Goal: Navigation & Orientation: Find specific page/section

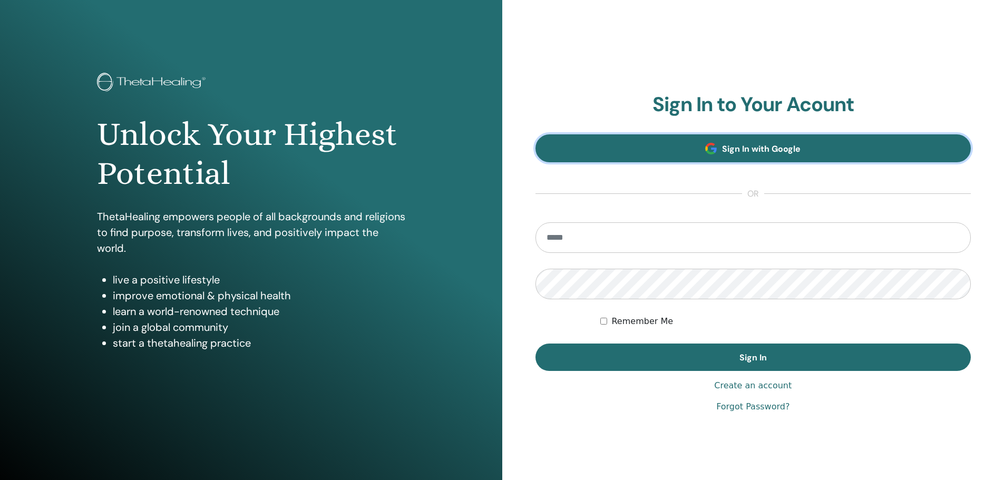
click at [770, 143] on span "Sign In with Google" at bounding box center [761, 148] width 79 height 11
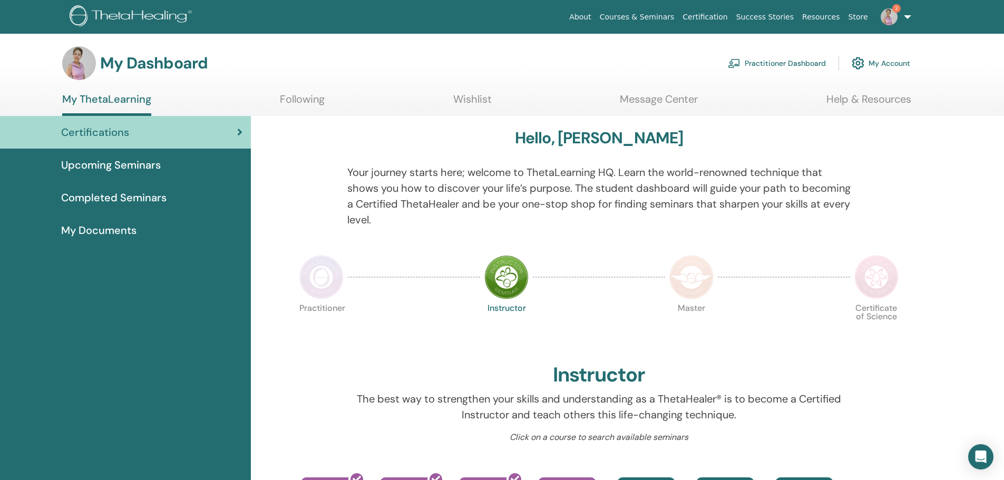
click at [183, 130] on div "Certifications" at bounding box center [125, 132] width 234 height 16
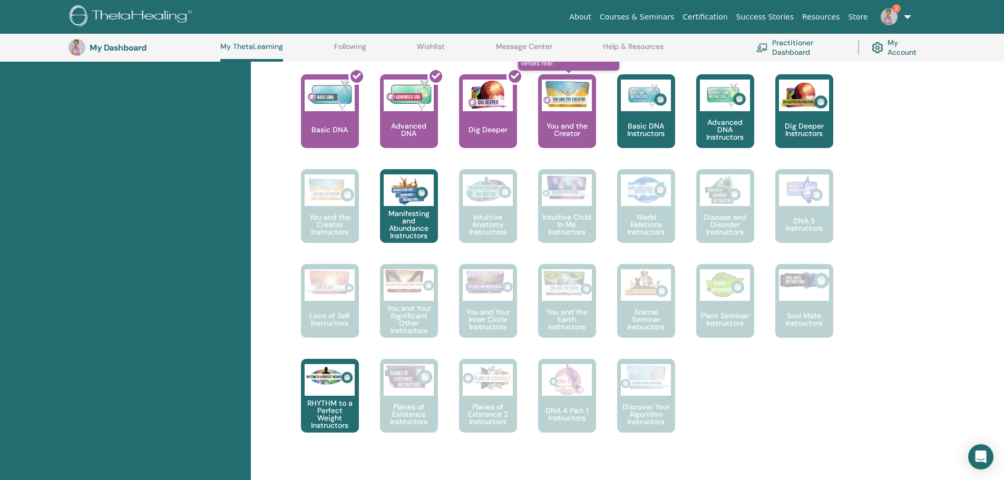
scroll to position [450, 0]
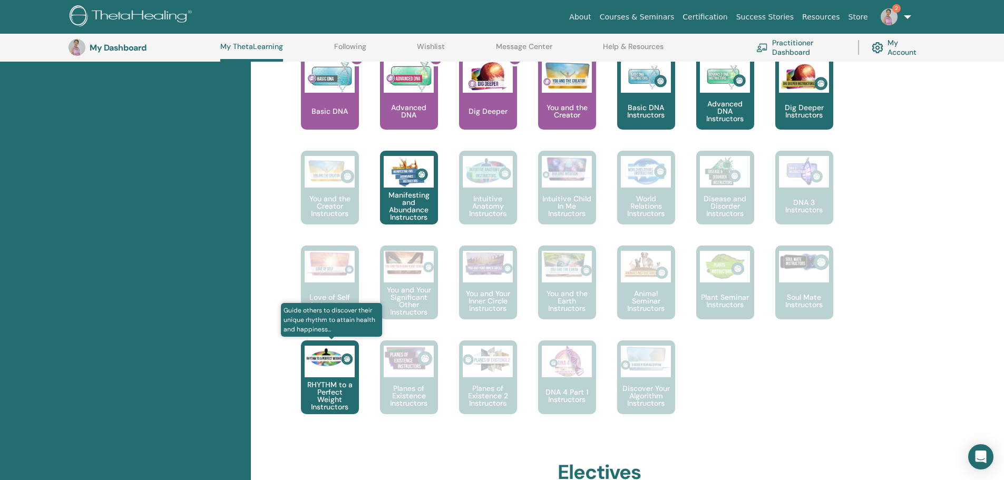
click at [323, 378] on div "RHYTHM to a Perfect Weight Instructors" at bounding box center [330, 377] width 58 height 74
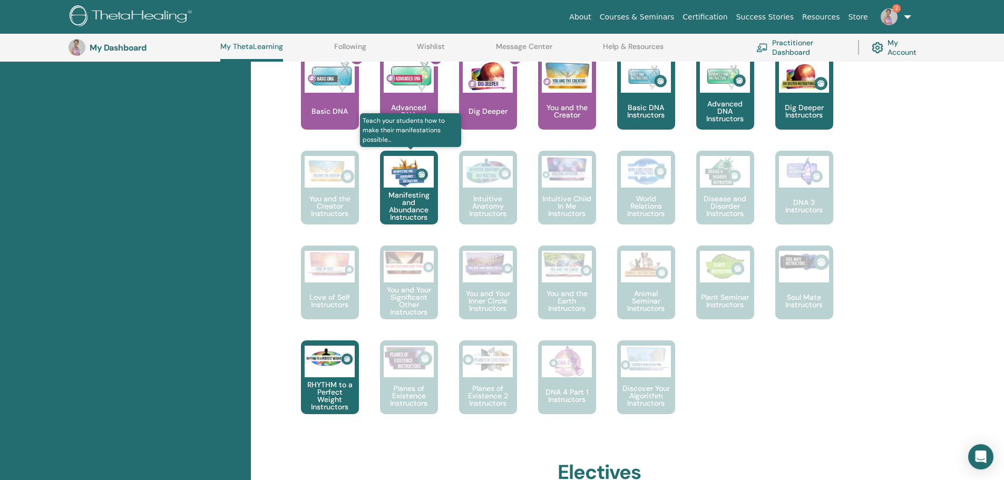
scroll to position [397, 0]
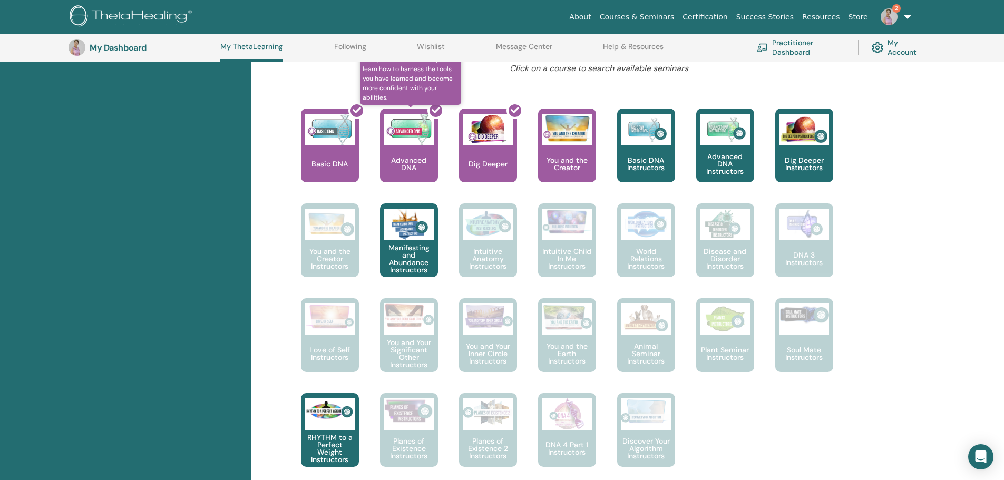
click at [409, 144] on div at bounding box center [415, 149] width 58 height 95
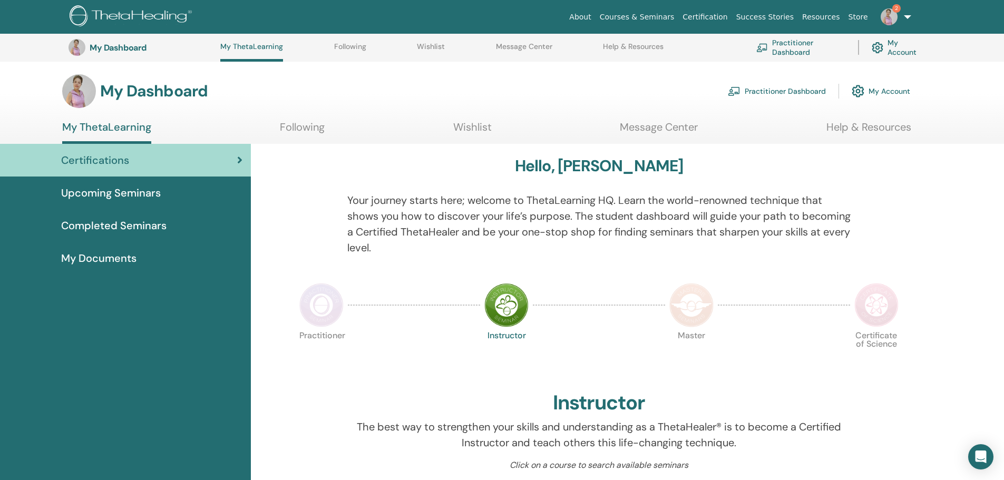
scroll to position [397, 0]
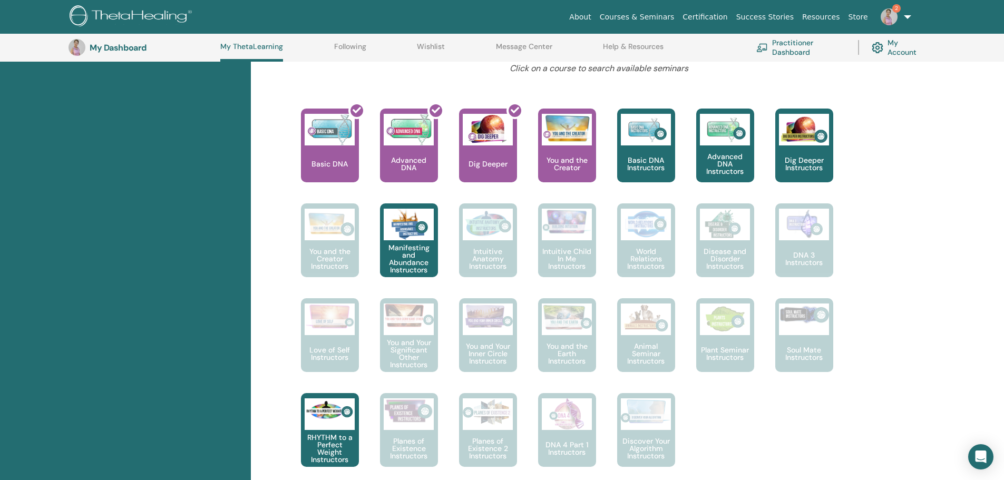
click at [900, 50] on link "My Account" at bounding box center [898, 47] width 53 height 23
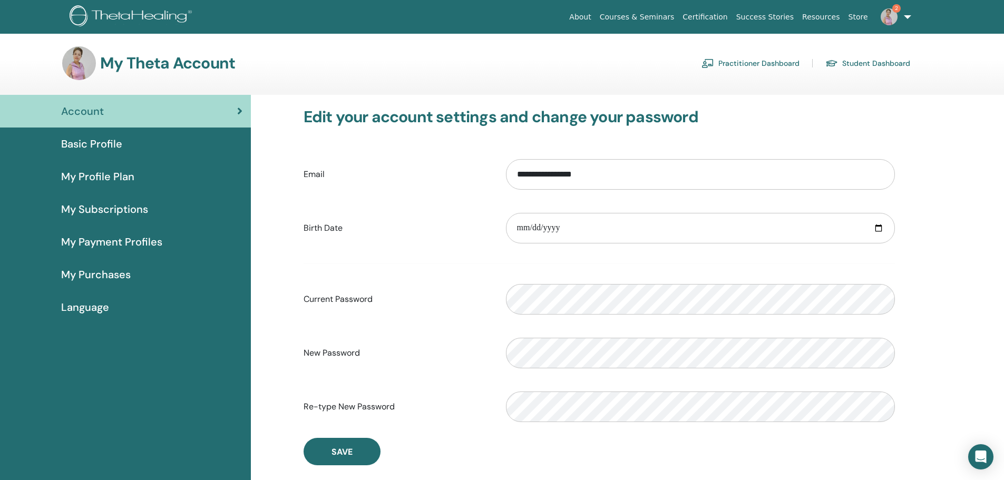
click at [102, 275] on span "My Purchases" at bounding box center [96, 275] width 70 height 16
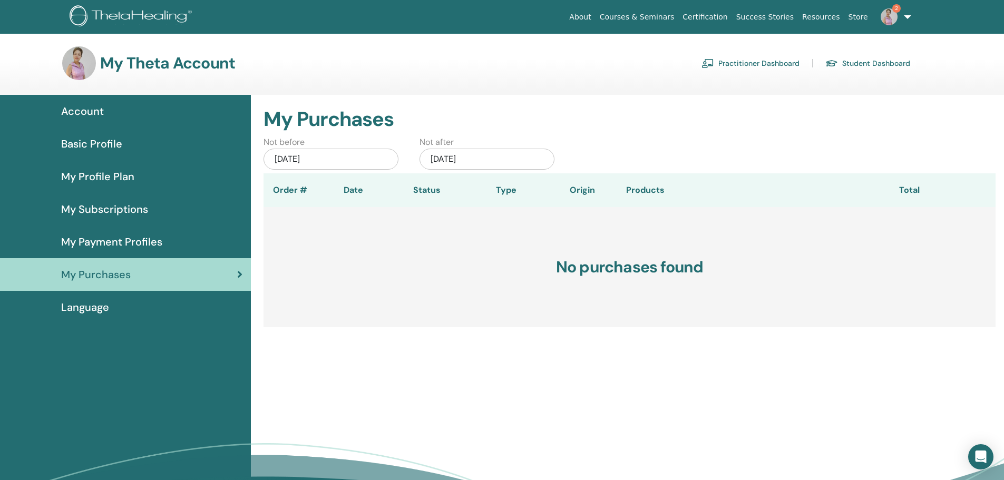
click at [855, 64] on link "Student Dashboard" at bounding box center [867, 63] width 85 height 17
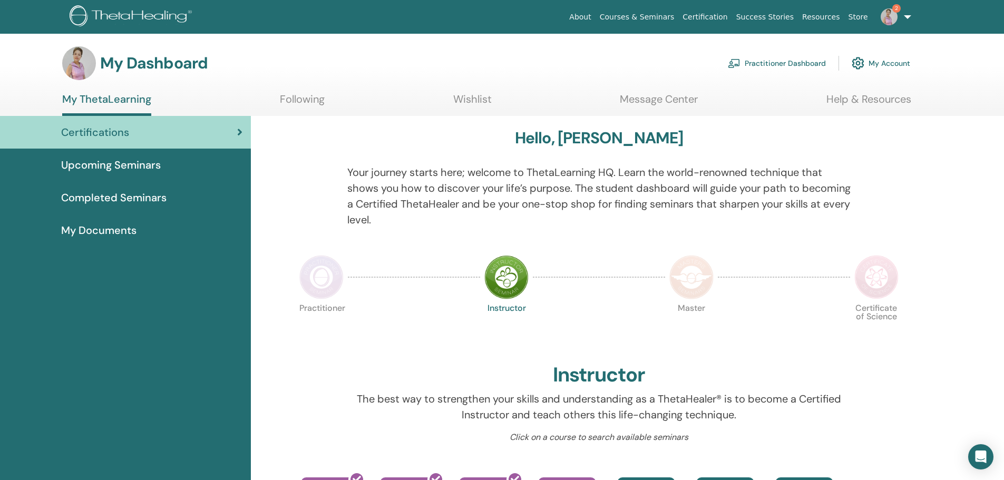
click at [885, 18] on img at bounding box center [889, 16] width 17 height 17
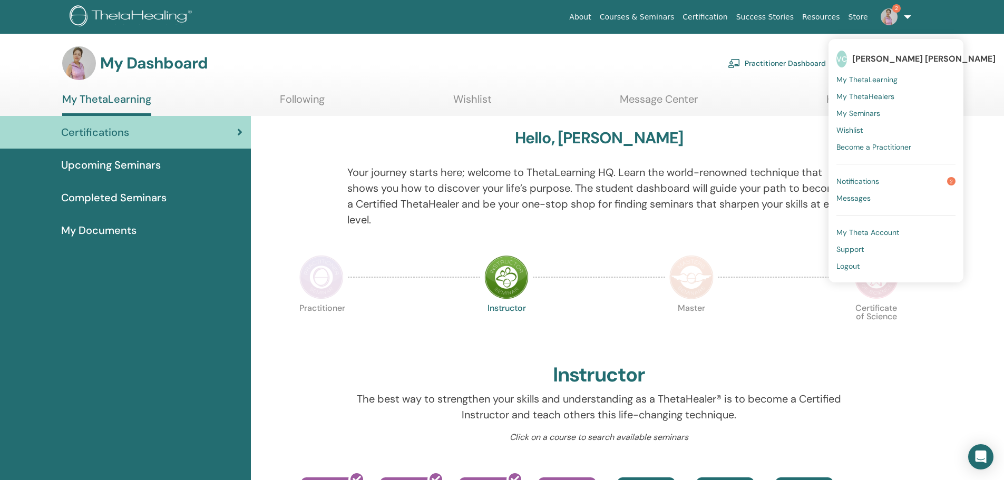
click at [888, 78] on span "My ThetaLearning" at bounding box center [866, 79] width 61 height 9
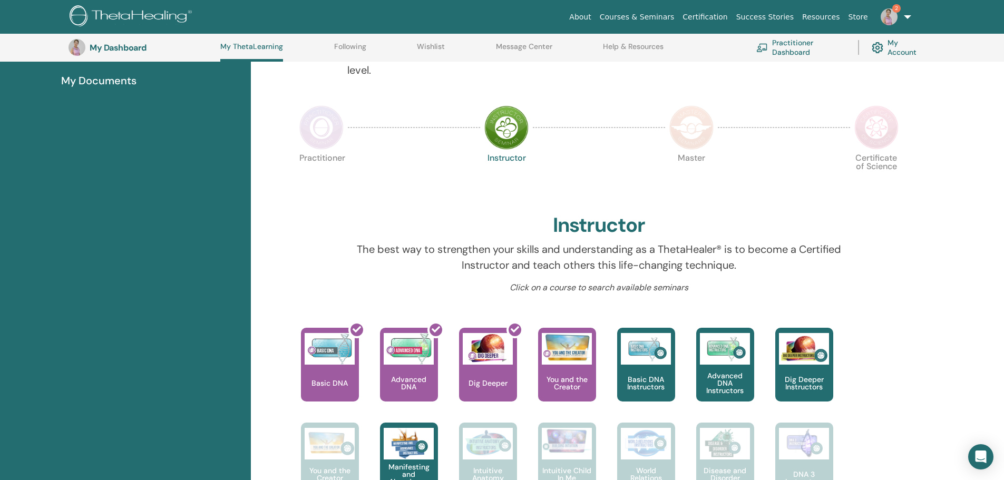
scroll to position [186, 0]
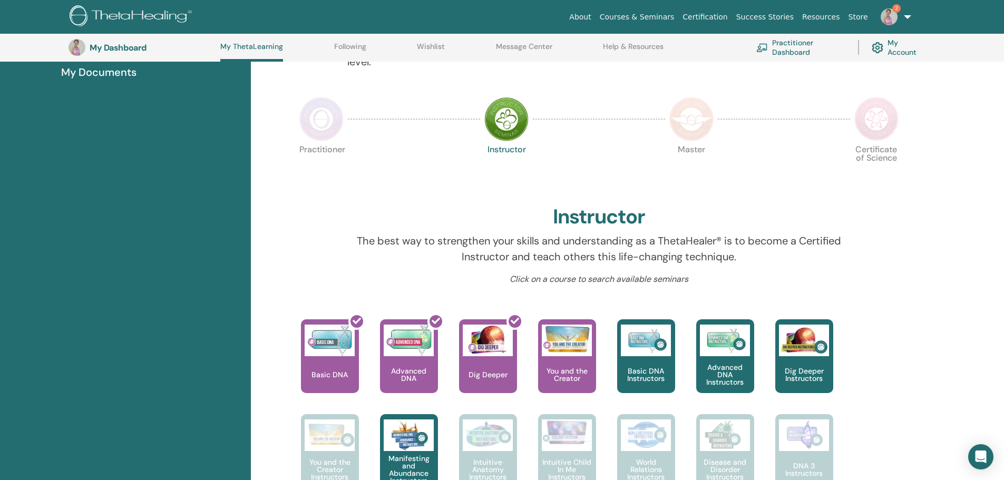
click at [106, 74] on span "My Documents" at bounding box center [98, 72] width 75 height 16
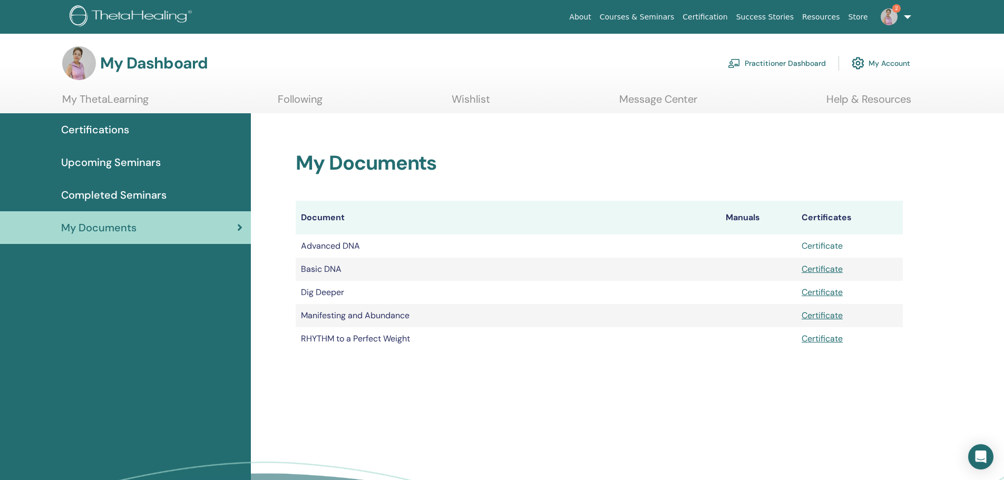
click at [826, 245] on link "Certificate" at bounding box center [822, 245] width 41 height 11
click at [888, 15] on img at bounding box center [889, 16] width 17 height 17
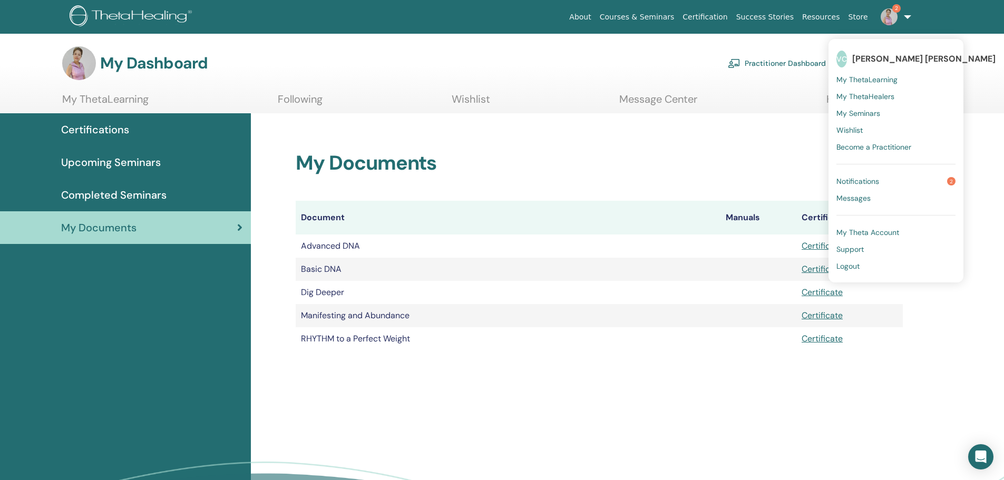
click at [867, 180] on span "Notifications" at bounding box center [857, 181] width 43 height 9
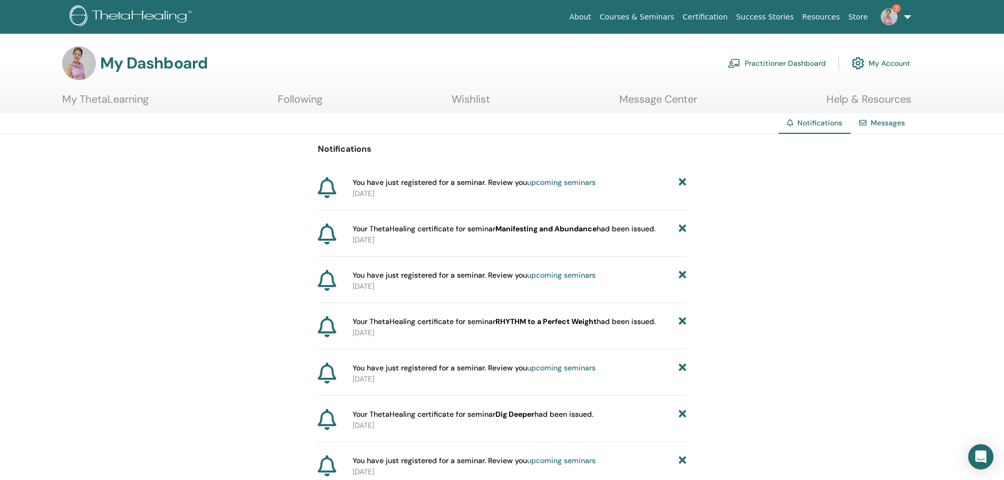
click at [773, 64] on link "Practitioner Dashboard" at bounding box center [777, 63] width 98 height 23
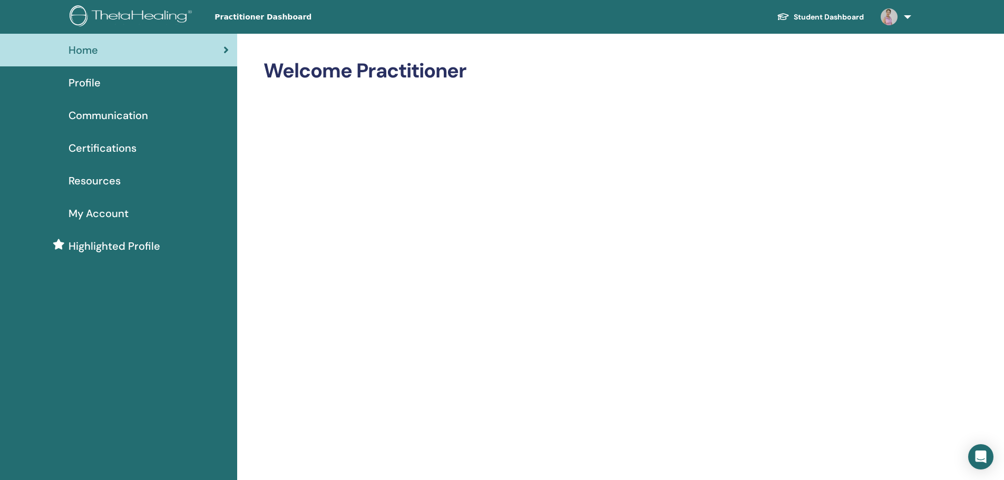
click at [823, 18] on link "Student Dashboard" at bounding box center [820, 17] width 104 height 20
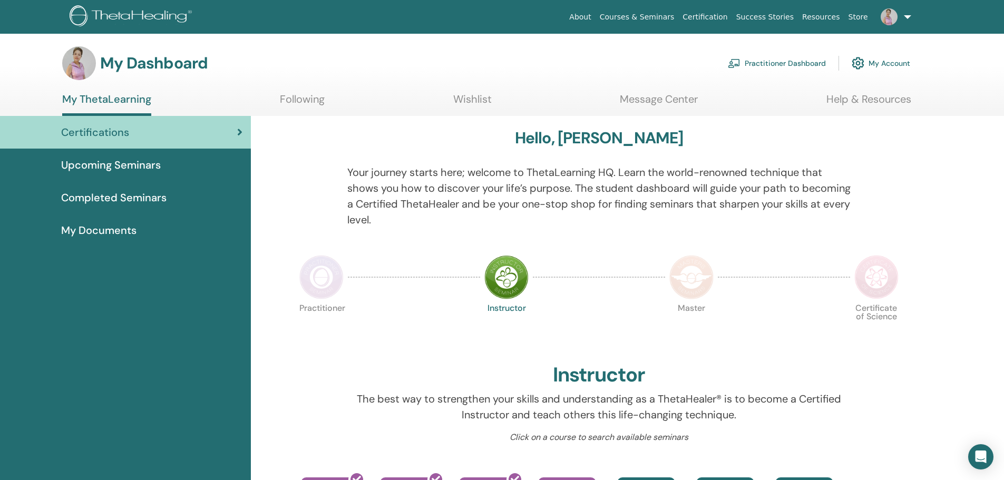
click at [152, 196] on span "Completed Seminars" at bounding box center [113, 198] width 105 height 16
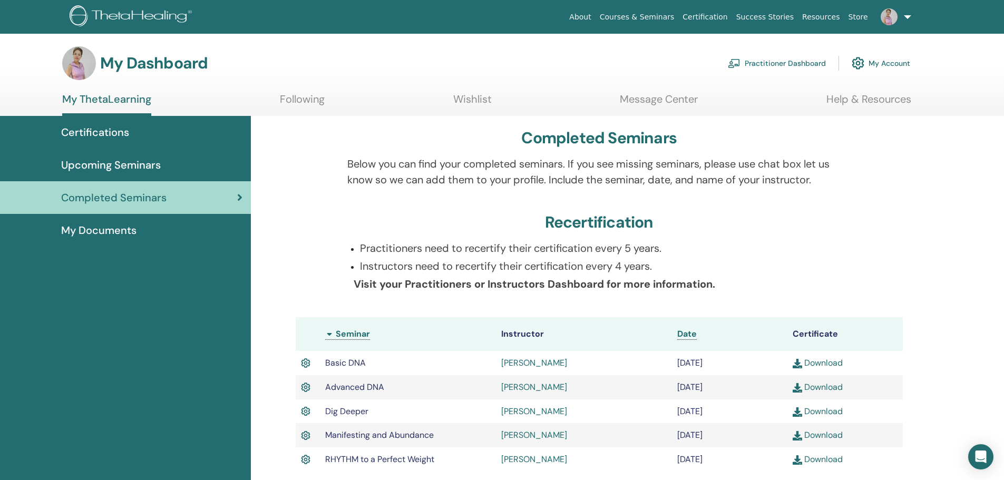
click at [838, 106] on link "Help & Resources" at bounding box center [868, 103] width 85 height 21
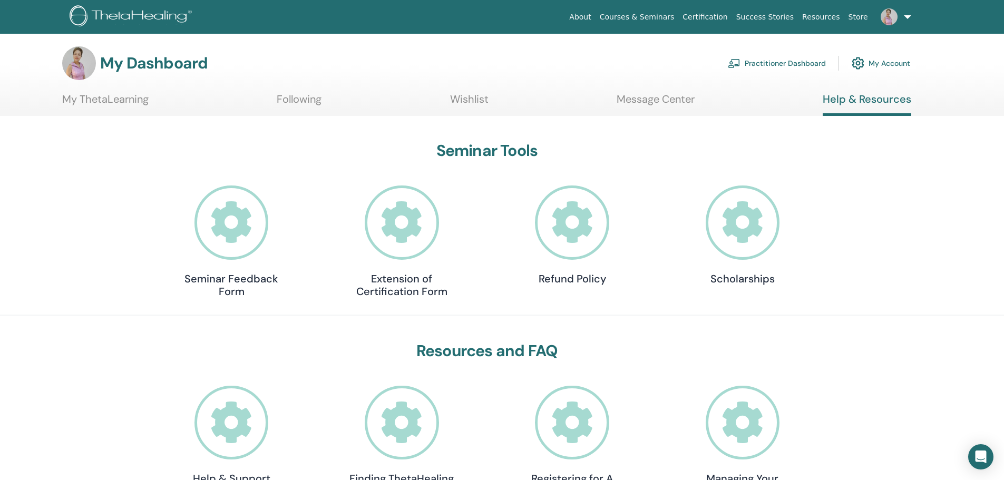
click at [738, 225] on icon at bounding box center [743, 223] width 74 height 74
